Goal: Task Accomplishment & Management: Manage account settings

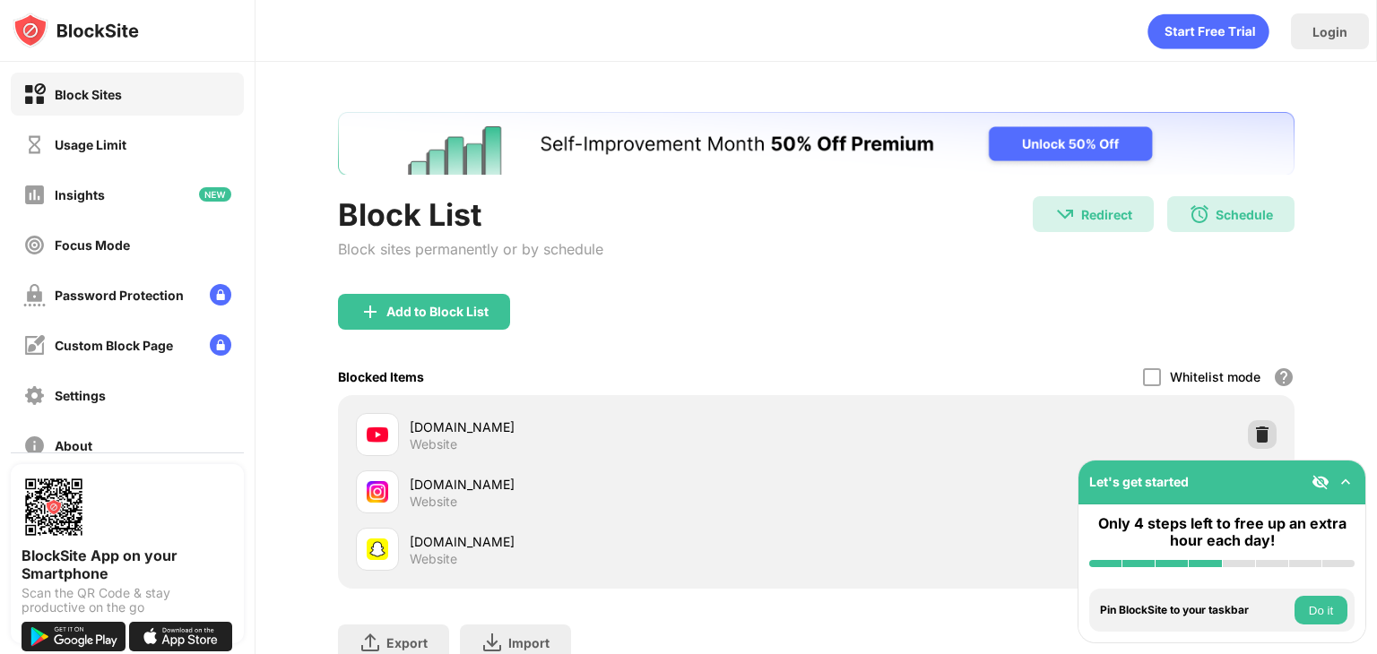
click at [1253, 431] on img at bounding box center [1262, 435] width 18 height 18
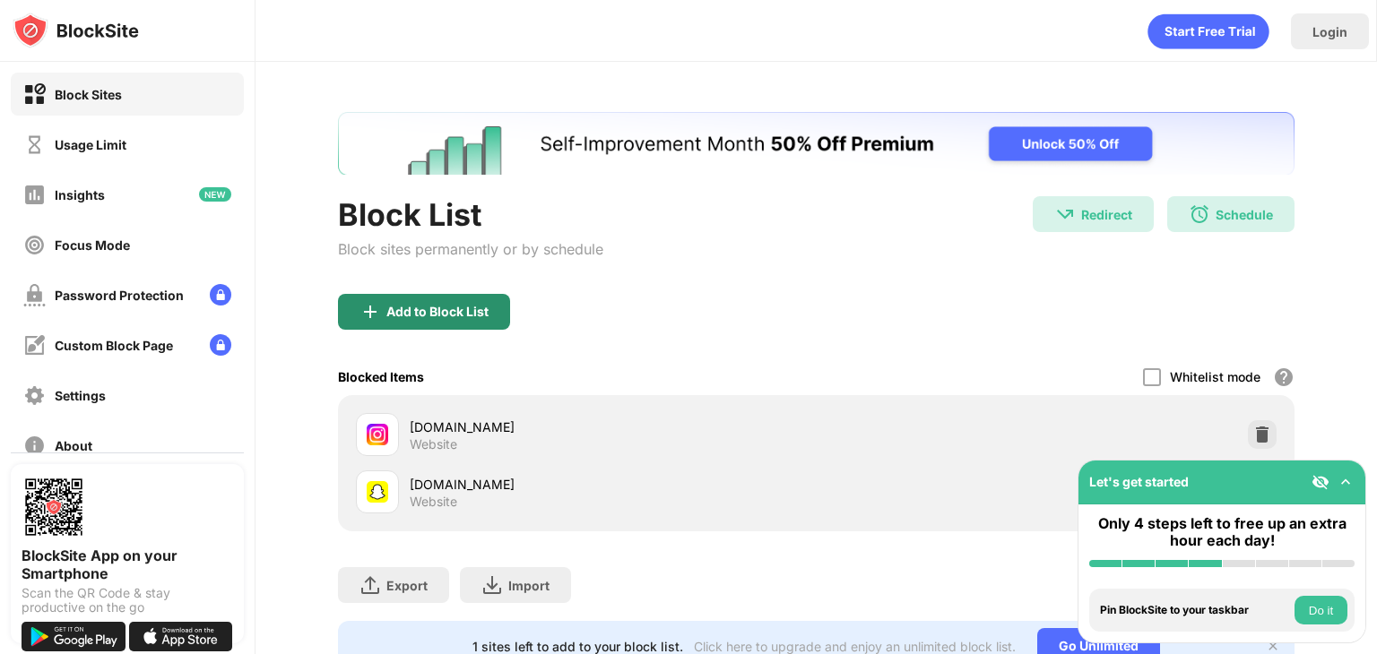
click at [454, 308] on div "Add to Block List" at bounding box center [437, 312] width 102 height 14
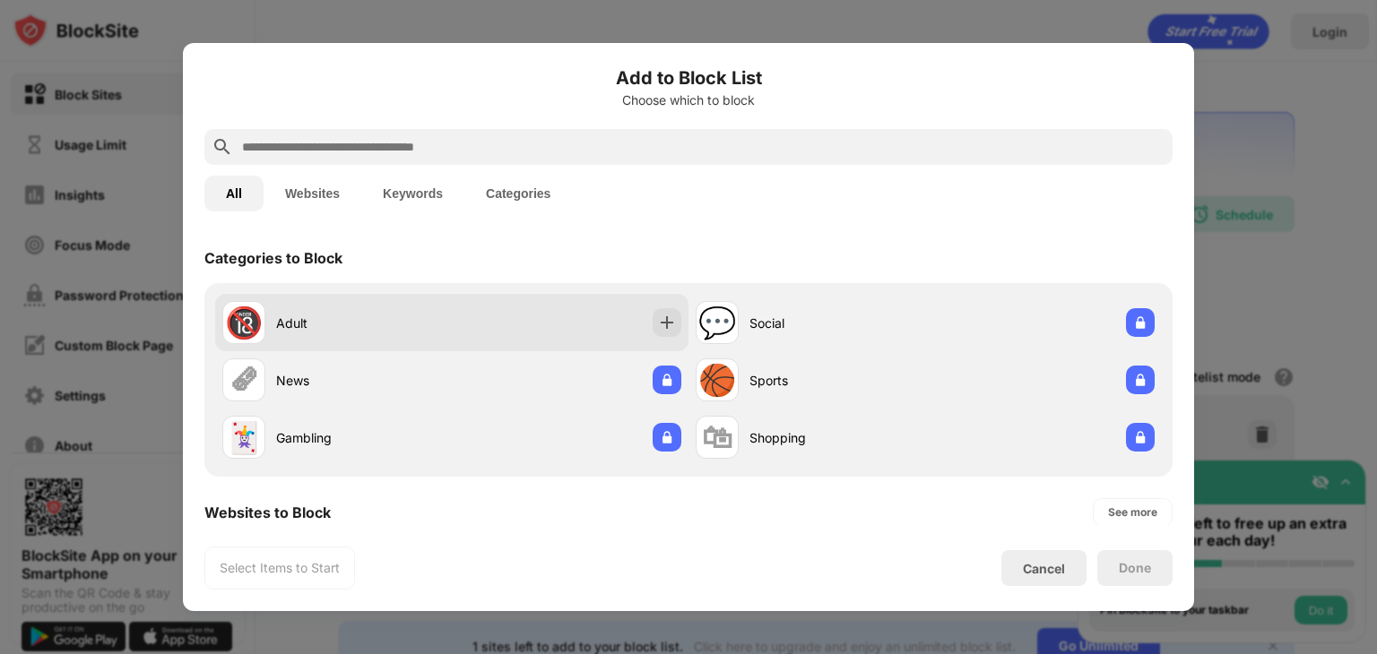
click at [383, 314] on div "Adult" at bounding box center [364, 323] width 176 height 19
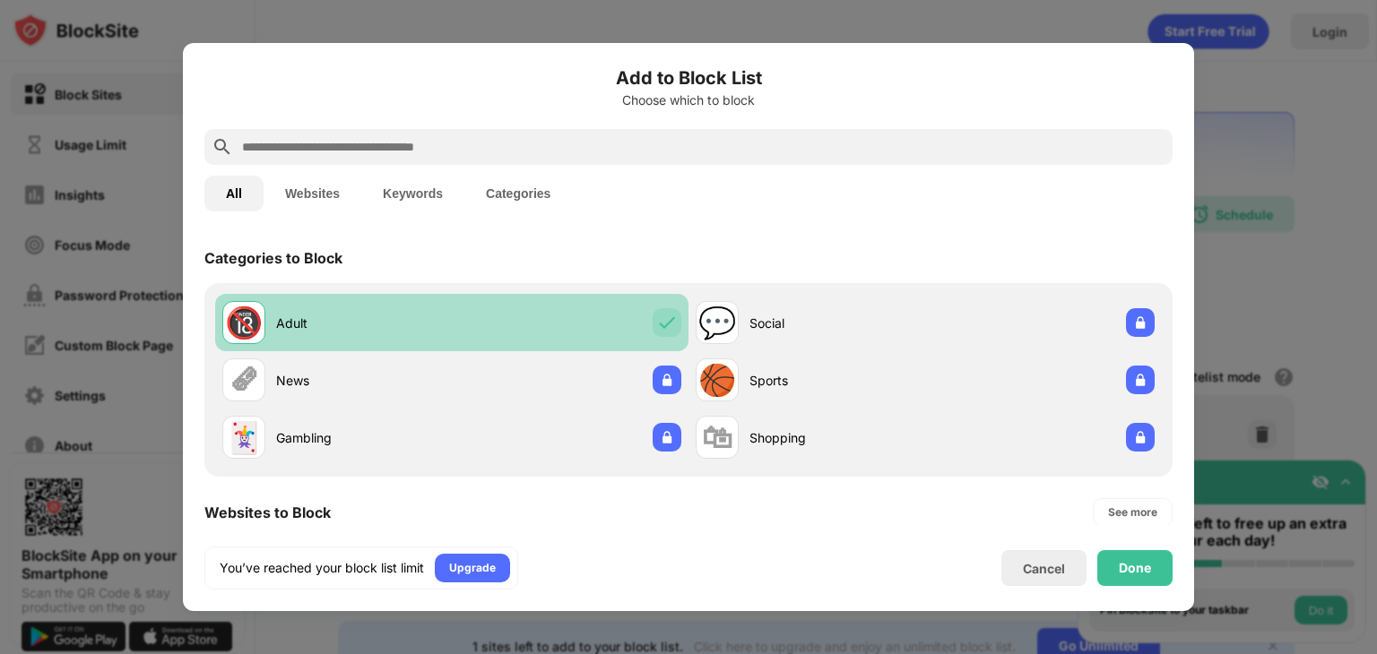
click at [383, 314] on div "Adult" at bounding box center [364, 323] width 176 height 19
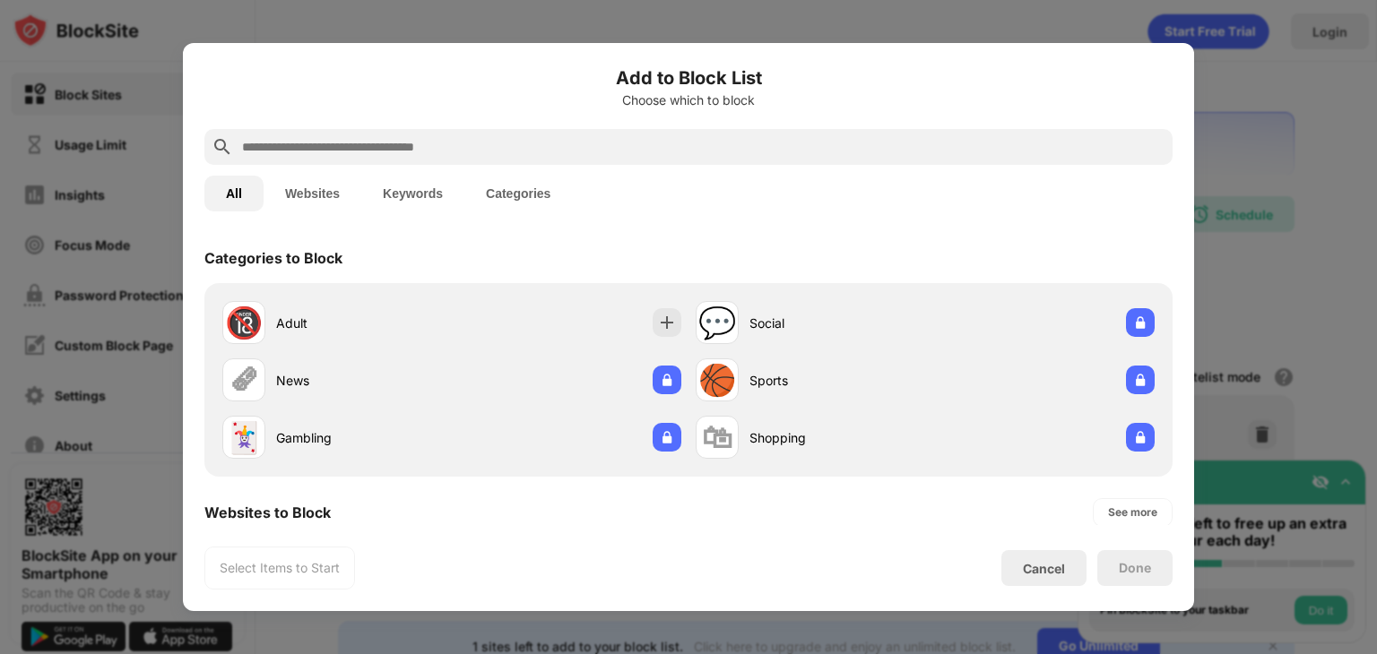
click at [312, 191] on button "Websites" at bounding box center [313, 194] width 98 height 36
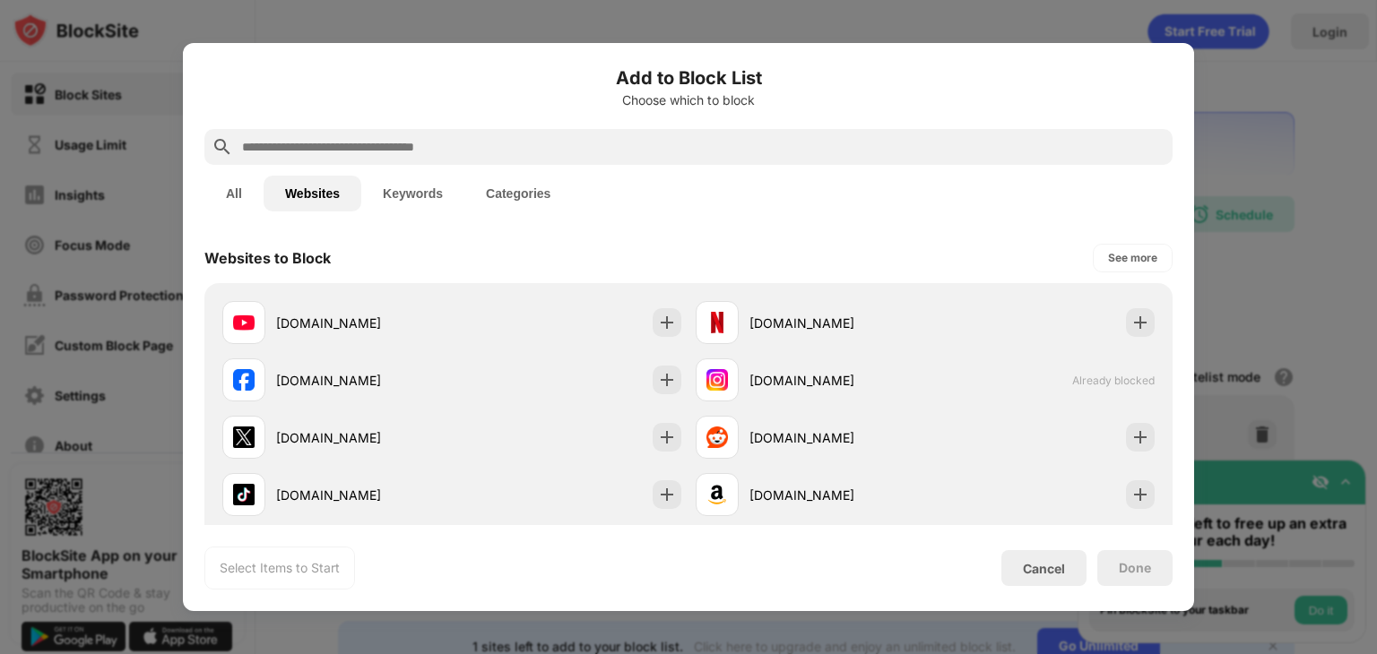
click at [351, 292] on div "[DOMAIN_NAME] [DOMAIN_NAME] [DOMAIN_NAME] [DOMAIN_NAME] Already blocked [DOMAIN…" at bounding box center [688, 437] width 968 height 308
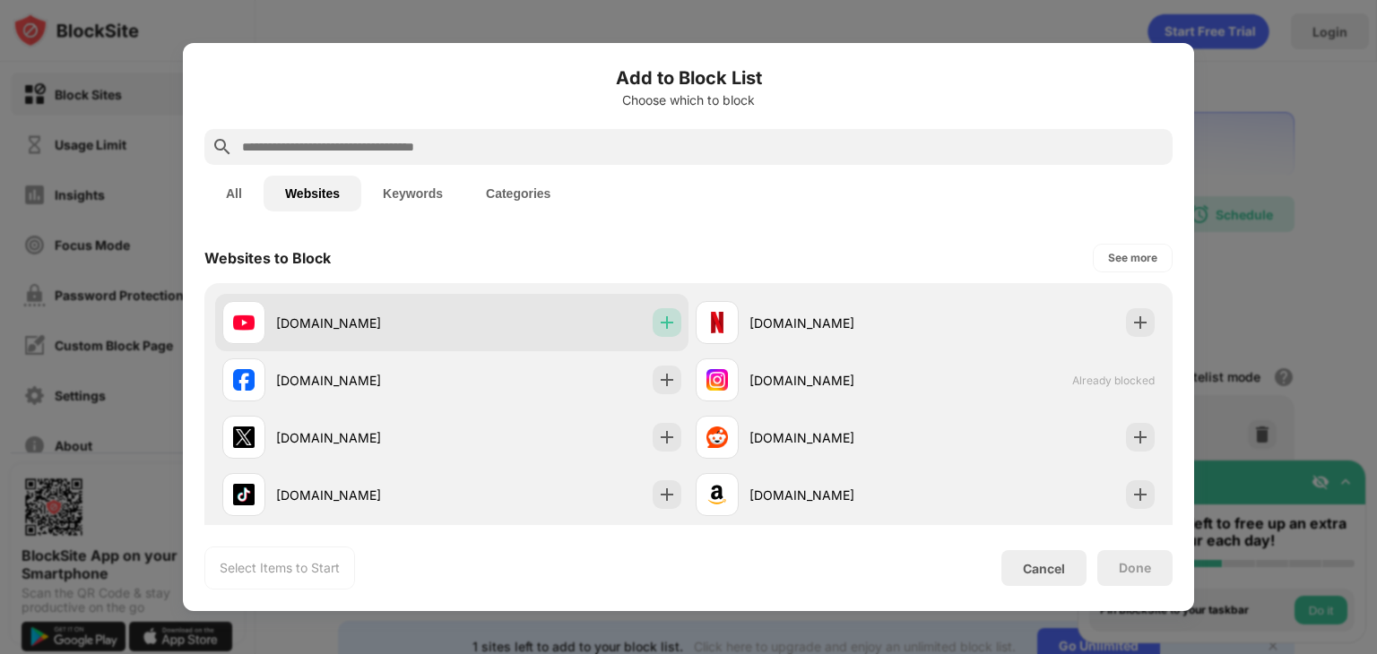
click at [653, 333] on div at bounding box center [667, 322] width 29 height 29
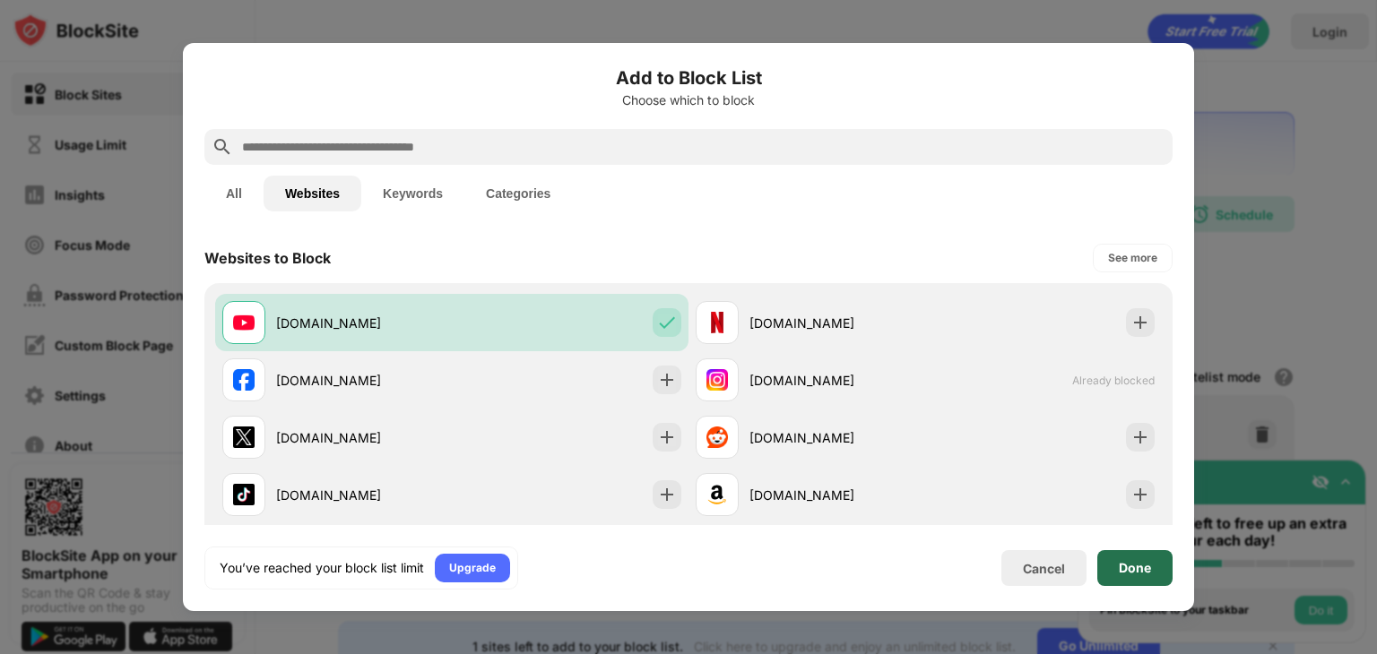
click at [1138, 583] on div "Done" at bounding box center [1134, 568] width 75 height 36
